Goal: Information Seeking & Learning: Learn about a topic

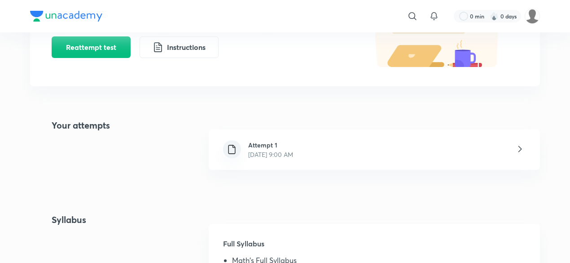
scroll to position [179, 0]
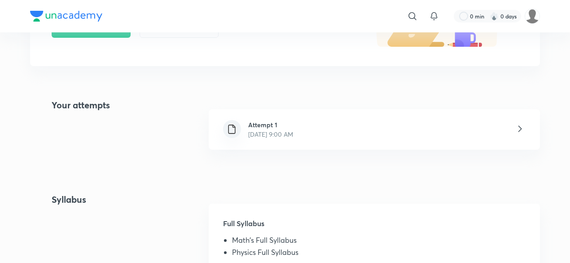
click at [293, 133] on p "Oct 5, 2025, 9:00 AM" at bounding box center [270, 133] width 45 height 9
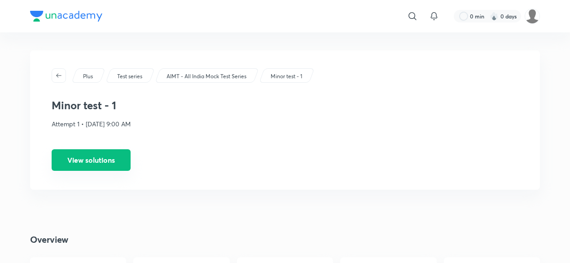
click at [107, 151] on button "View solutions" at bounding box center [91, 160] width 79 height 22
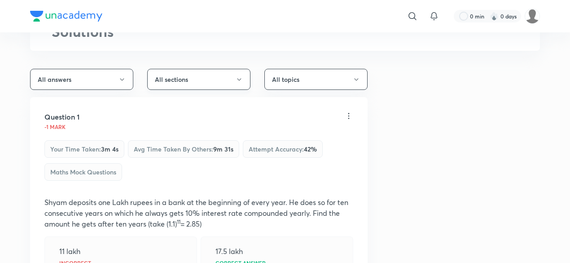
scroll to position [179, 0]
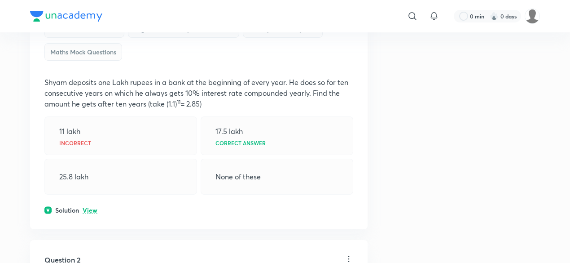
click at [90, 210] on p "View" at bounding box center [90, 210] width 15 height 7
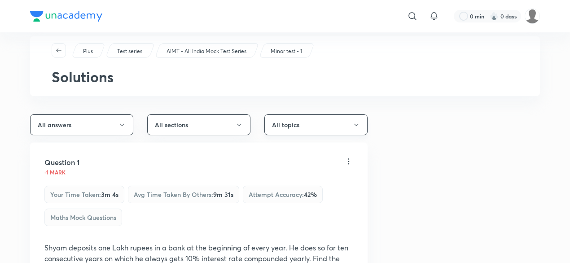
scroll to position [0, 0]
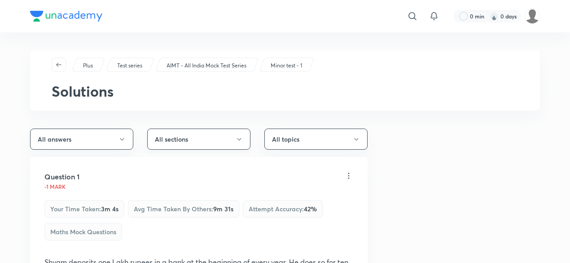
click at [214, 132] on button "All sections" at bounding box center [198, 138] width 103 height 21
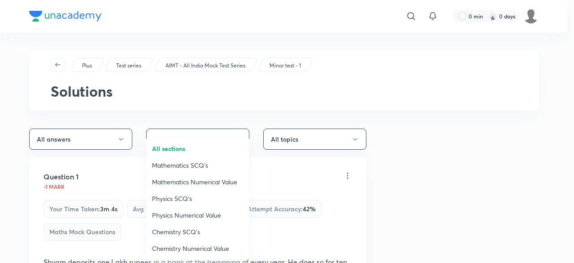
click at [202, 191] on li "Physics SCQ's" at bounding box center [198, 198] width 102 height 17
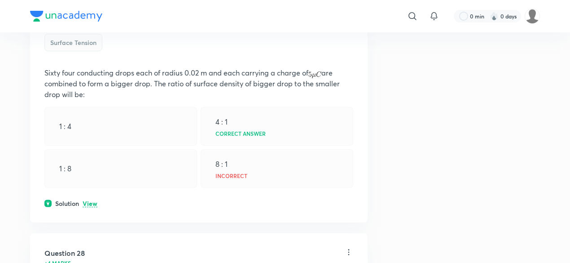
scroll to position [598, 0]
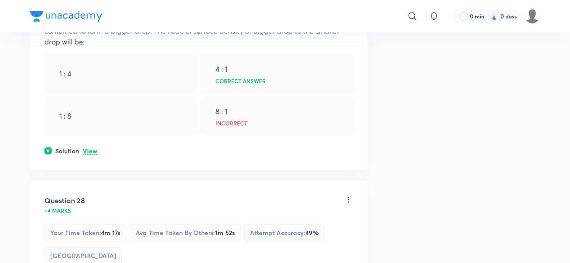
click at [94, 148] on p "View" at bounding box center [90, 151] width 15 height 7
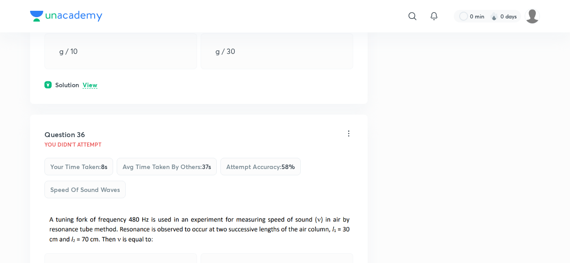
scroll to position [3291, 0]
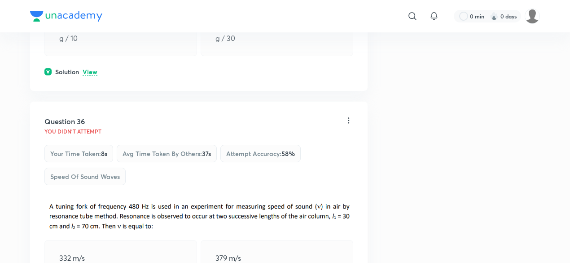
click at [98, 76] on div "Solution View" at bounding box center [198, 71] width 309 height 9
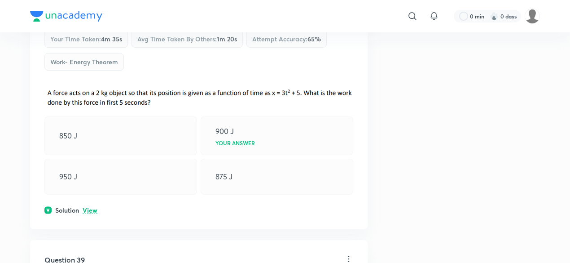
scroll to position [4188, 0]
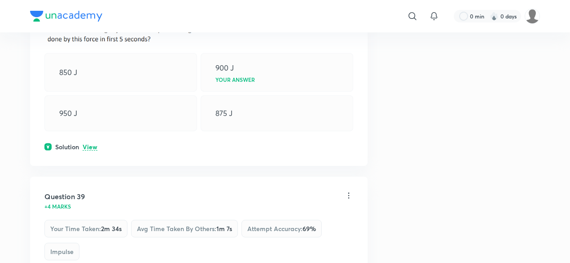
click at [97, 150] on p "View" at bounding box center [90, 147] width 15 height 7
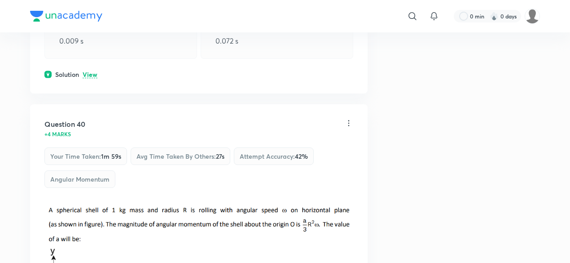
scroll to position [4667, 0]
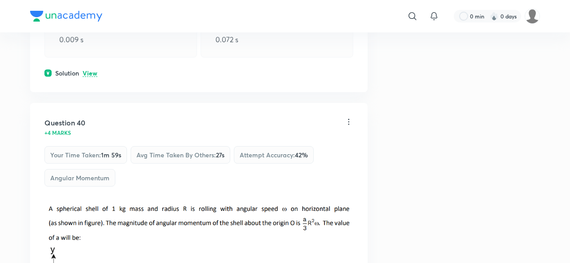
click at [96, 77] on p "View" at bounding box center [90, 73] width 15 height 7
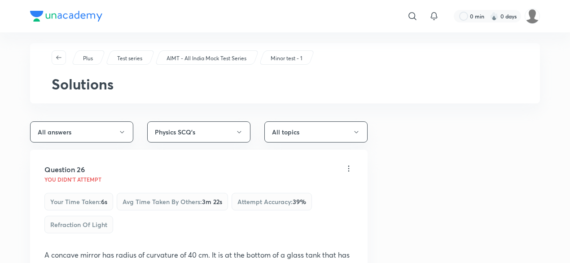
scroll to position [0, 0]
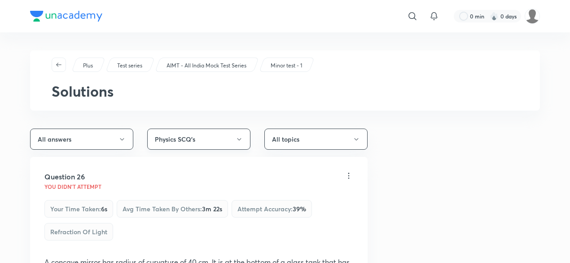
click at [227, 140] on button "Physics SCQ's" at bounding box center [198, 138] width 103 height 21
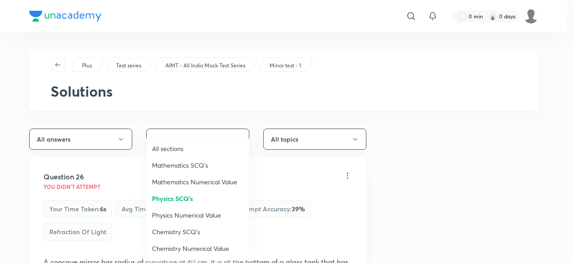
click at [184, 228] on span "Chemistry SCQ's" at bounding box center [198, 231] width 92 height 9
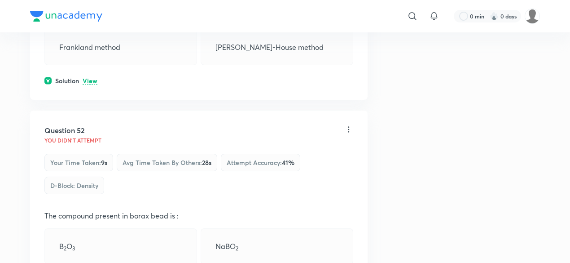
scroll to position [299, 0]
click at [95, 80] on p "View" at bounding box center [90, 80] width 15 height 7
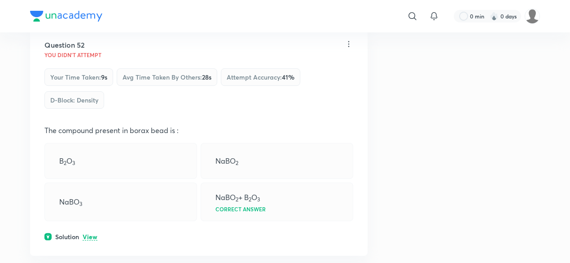
scroll to position [419, 0]
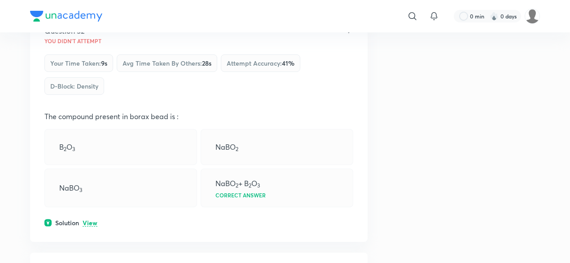
click at [92, 219] on p "View" at bounding box center [90, 222] width 15 height 7
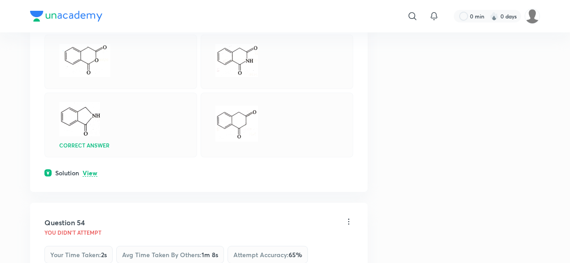
scroll to position [897, 0]
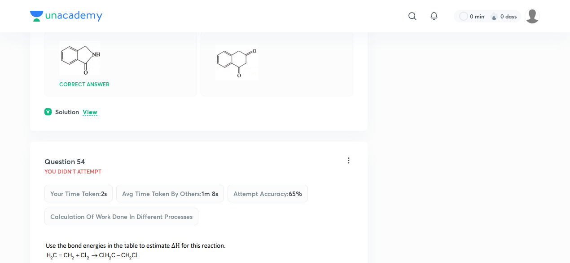
click at [93, 110] on p "View" at bounding box center [90, 112] width 15 height 7
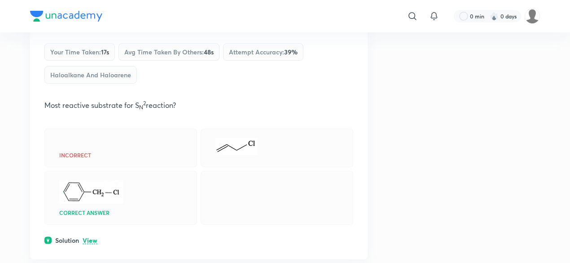
scroll to position [2273, 0]
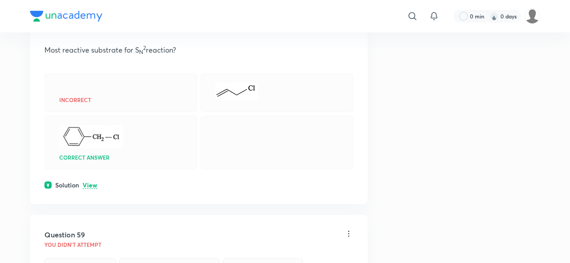
click at [96, 184] on p "View" at bounding box center [90, 185] width 15 height 7
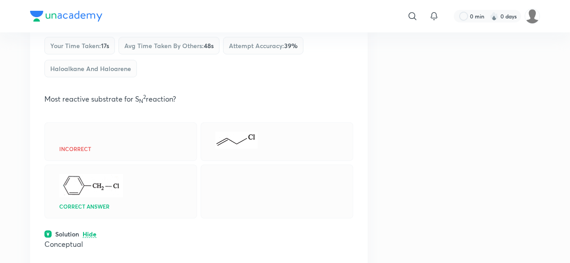
scroll to position [2214, 0]
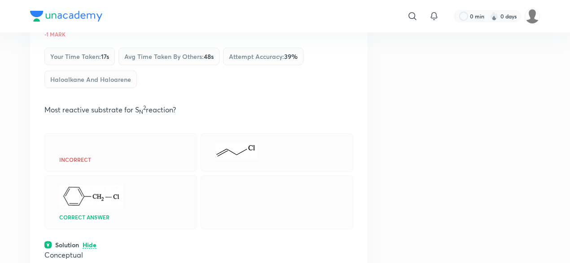
drag, startPoint x: 175, startPoint y: 114, endPoint x: 174, endPoint y: 105, distance: 8.1
click at [174, 115] on p at bounding box center [198, 120] width 309 height 11
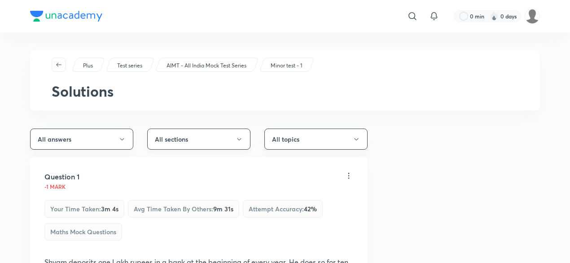
click at [200, 145] on button "All sections" at bounding box center [198, 138] width 103 height 21
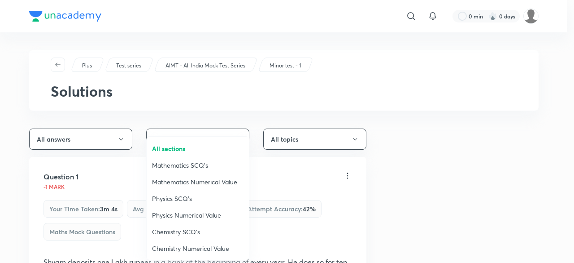
click at [179, 226] on li "Chemistry SCQ's" at bounding box center [198, 231] width 102 height 17
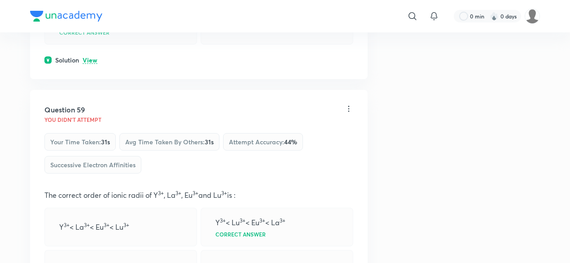
scroll to position [2393, 0]
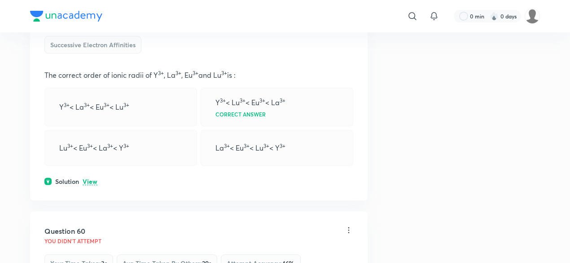
click at [92, 186] on div "Question 59 You didn't Attempt Your time taken : 31s Avg time taken by others :…" at bounding box center [198, 85] width 337 height 230
click at [87, 179] on p "View" at bounding box center [90, 181] width 15 height 7
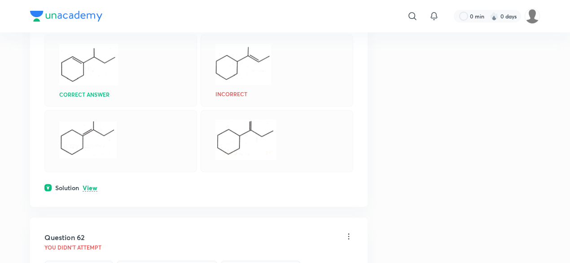
scroll to position [3111, 0]
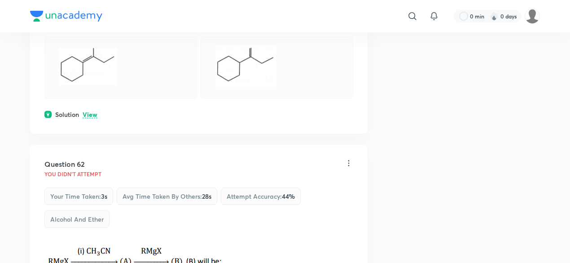
click at [94, 113] on p "View" at bounding box center [90, 114] width 15 height 7
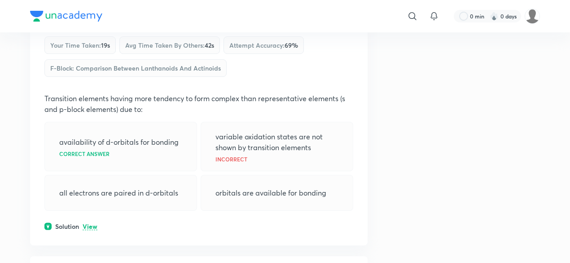
scroll to position [3590, 0]
click at [96, 223] on p "View" at bounding box center [90, 226] width 15 height 7
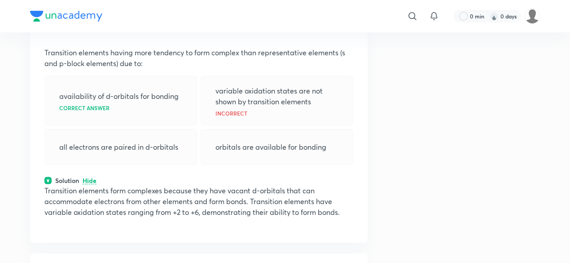
scroll to position [3650, 0]
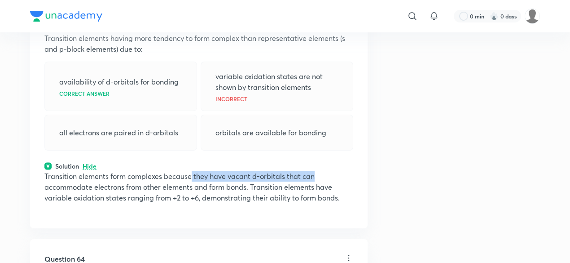
drag, startPoint x: 199, startPoint y: 172, endPoint x: 320, endPoint y: 168, distance: 121.2
click at [320, 171] on p "Transition elements form complexes because they have vacant d-orbitals that can…" at bounding box center [198, 187] width 309 height 32
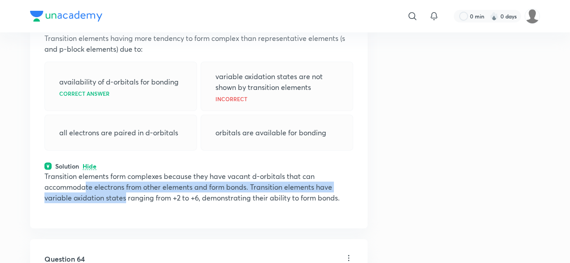
drag, startPoint x: 85, startPoint y: 175, endPoint x: 126, endPoint y: 187, distance: 42.5
click at [126, 187] on p "Transition elements form complexes because they have vacant d-orbitals that can…" at bounding box center [198, 187] width 309 height 32
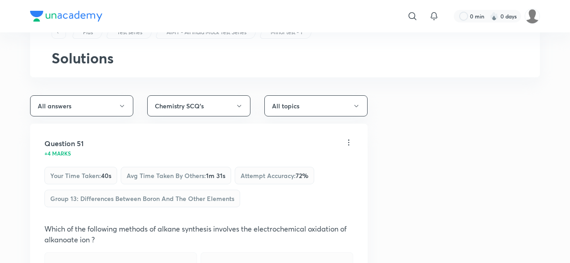
scroll to position [0, 0]
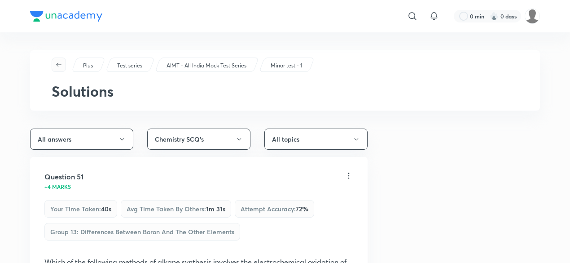
click at [62, 69] on button "button" at bounding box center [59, 64] width 14 height 14
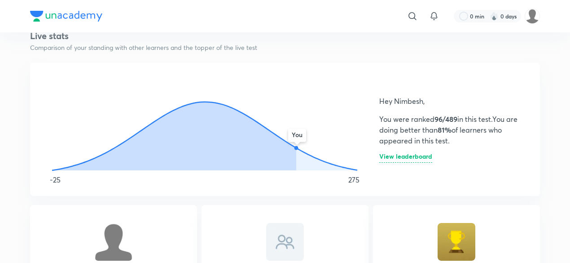
scroll to position [119, 0]
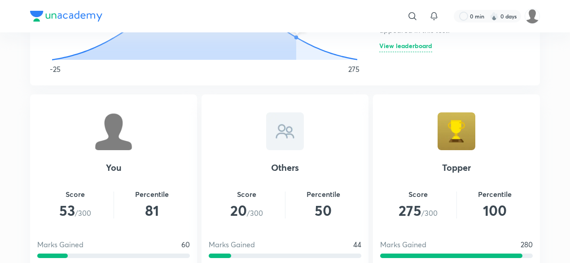
scroll to position [658, 0]
